Goal: Task Accomplishment & Management: Contribute content

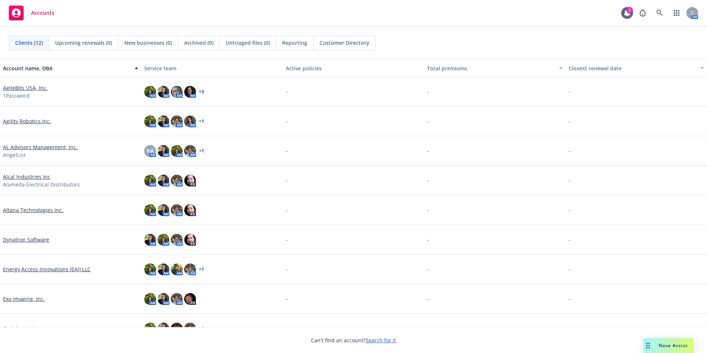
click at [27, 88] on link "AgileBits USA, Inc." at bounding box center [25, 88] width 45 height 8
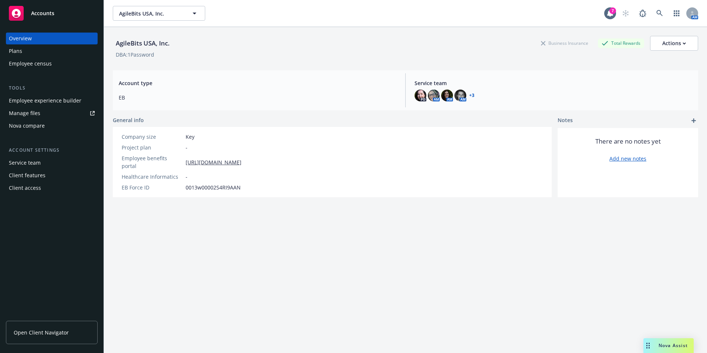
click at [47, 114] on link "Manage files" at bounding box center [52, 113] width 92 height 12
click at [50, 329] on span "Open Client Navigator" at bounding box center [41, 332] width 55 height 8
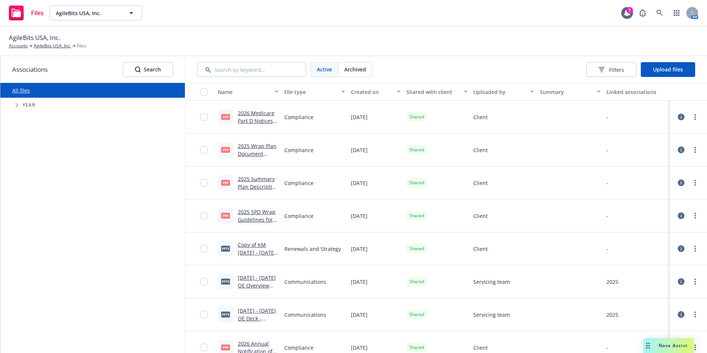
click at [12, 106] on span "Tree Example" at bounding box center [17, 105] width 12 height 12
click at [34, 221] on input "Tree Example" at bounding box center [35, 223] width 7 height 7
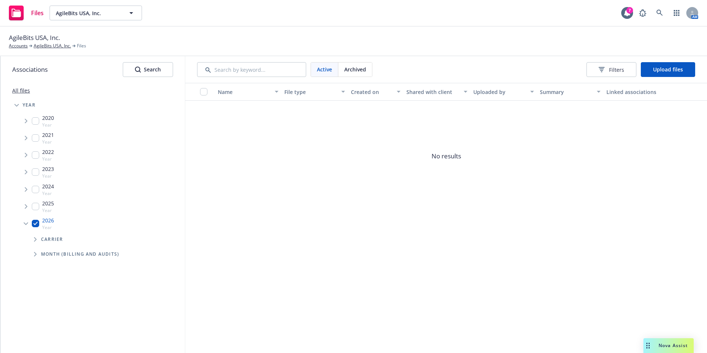
click at [668, 78] on div "Active Archived Filters Upload files" at bounding box center [446, 69] width 522 height 27
click at [673, 71] on span "Upload files" at bounding box center [668, 69] width 30 height 7
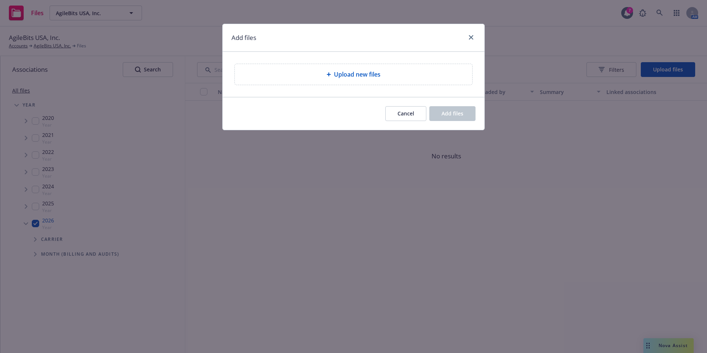
drag, startPoint x: 396, startPoint y: 105, endPoint x: 295, endPoint y: 136, distance: 105.2
click at [396, 105] on div "Cancel Add files" at bounding box center [354, 113] width 262 height 33
click at [400, 121] on div "Cancel Add files" at bounding box center [354, 113] width 262 height 33
click at [400, 114] on span "Cancel" at bounding box center [405, 113] width 17 height 7
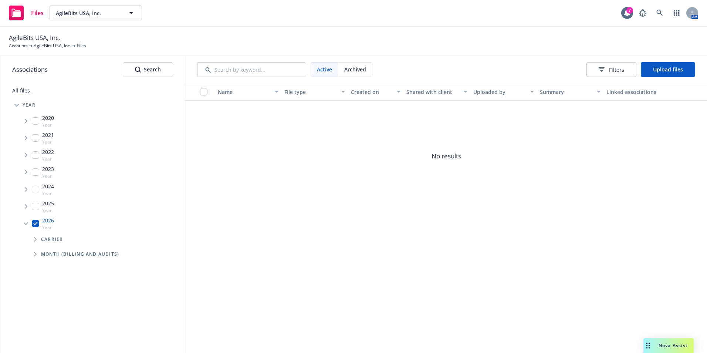
click at [33, 235] on span "Tree Example" at bounding box center [35, 239] width 12 height 12
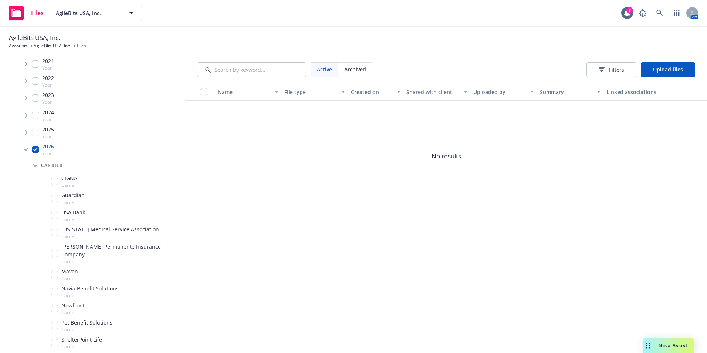
click at [58, 173] on div "CIGNA Carrier" at bounding box center [109, 181] width 149 height 17
checkbox input "true"
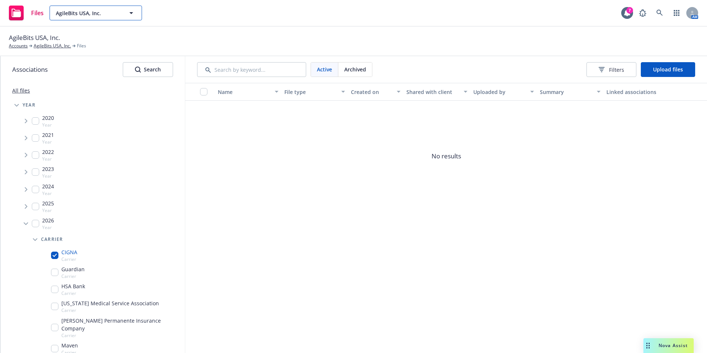
click at [76, 16] on span "AgileBits USA, Inc." at bounding box center [88, 13] width 64 height 8
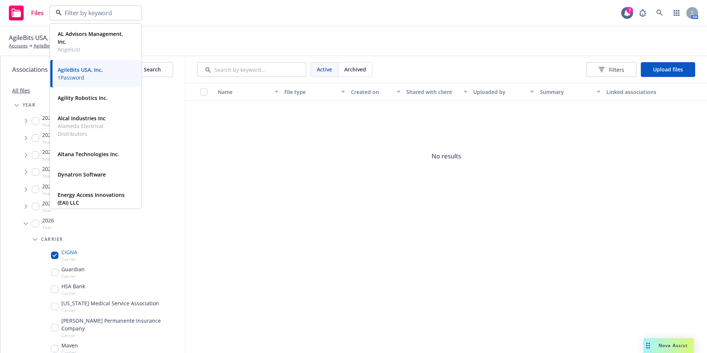
click at [265, 150] on span "No results" at bounding box center [446, 156] width 522 height 111
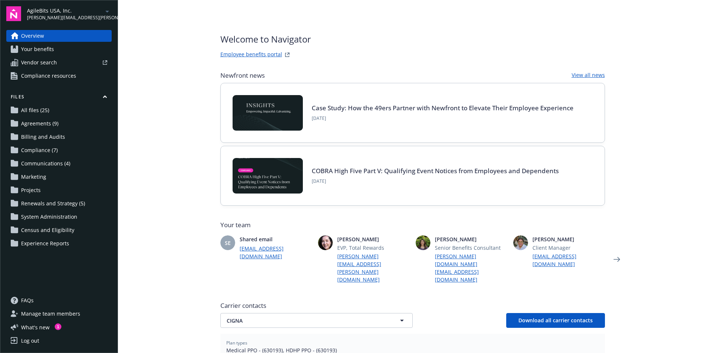
click at [40, 122] on span "Agreements (9)" at bounding box center [39, 124] width 37 height 12
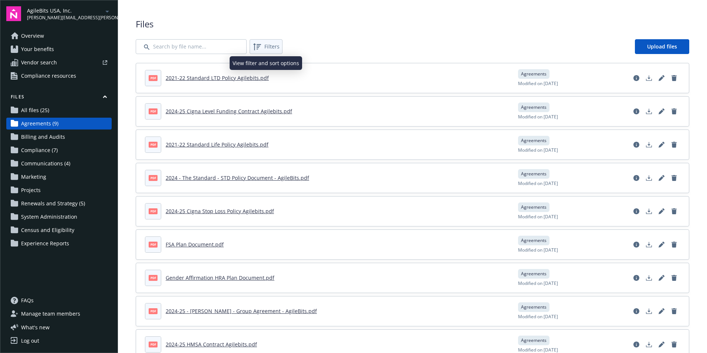
click at [258, 45] on icon at bounding box center [257, 46] width 9 height 9
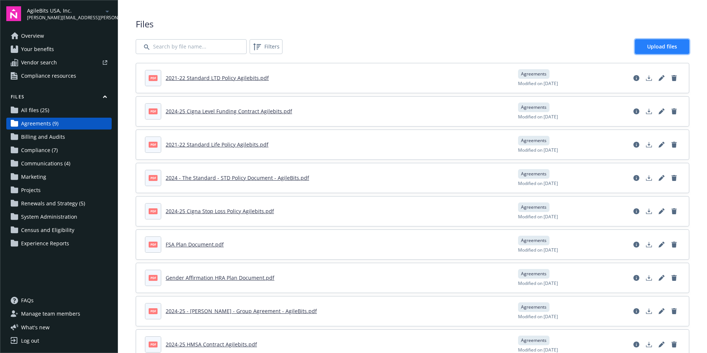
click at [660, 45] on span "Upload files" at bounding box center [662, 46] width 30 height 7
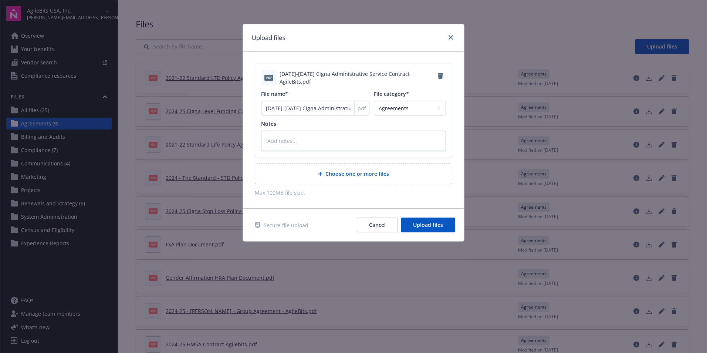
click at [352, 166] on div "Choose one or more files" at bounding box center [353, 173] width 197 height 20
click at [441, 75] on icon "Remove" at bounding box center [440, 76] width 5 height 6
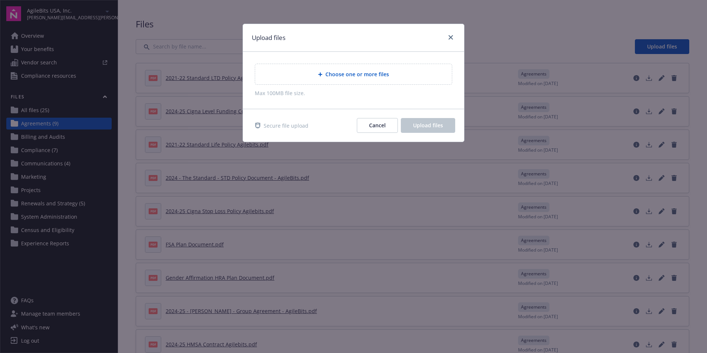
click at [376, 82] on div "Choose one or more files" at bounding box center [353, 74] width 197 height 20
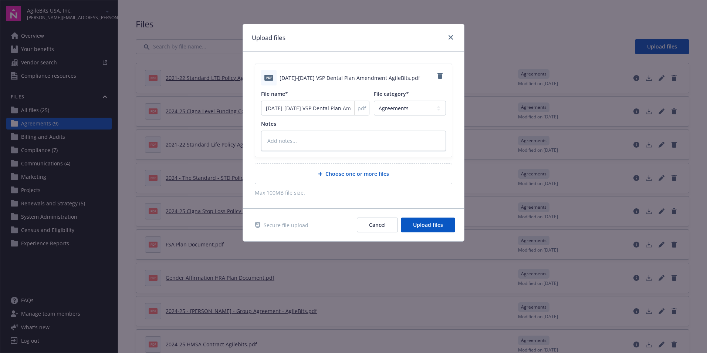
click at [329, 170] on span "Choose one or more files" at bounding box center [357, 174] width 64 height 8
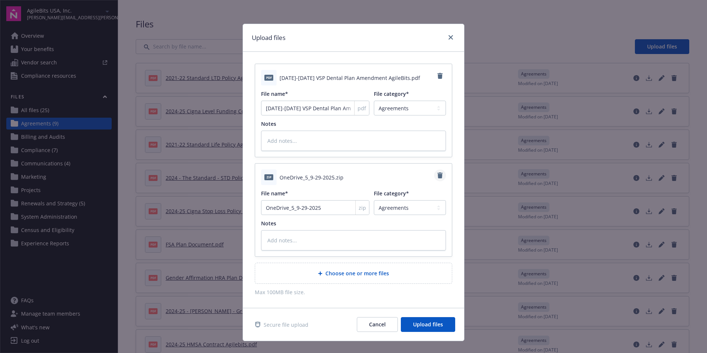
click at [437, 172] on icon "Remove" at bounding box center [440, 175] width 6 height 6
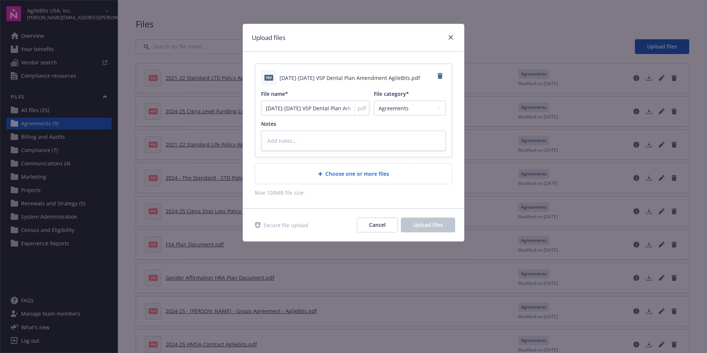
click at [390, 100] on div "File category* Agreements Billing and Audits Census and Eligibility Communicati…" at bounding box center [410, 103] width 72 height 26
click at [392, 106] on select "Agreements Billing and Audits Census and Eligibility Communications Compliance …" at bounding box center [410, 108] width 72 height 15
click at [348, 197] on div "pdf 2025-2026 VSP Dental Plan Amendment AgileBits.pdf File name* 2025-2026 VSP …" at bounding box center [353, 130] width 221 height 156
type textarea "x"
